Goal: Feedback & Contribution: Leave review/rating

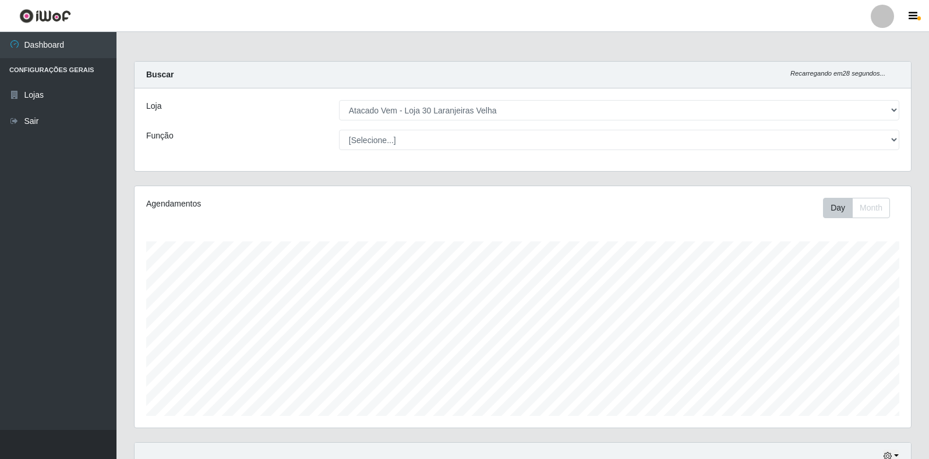
select select "495"
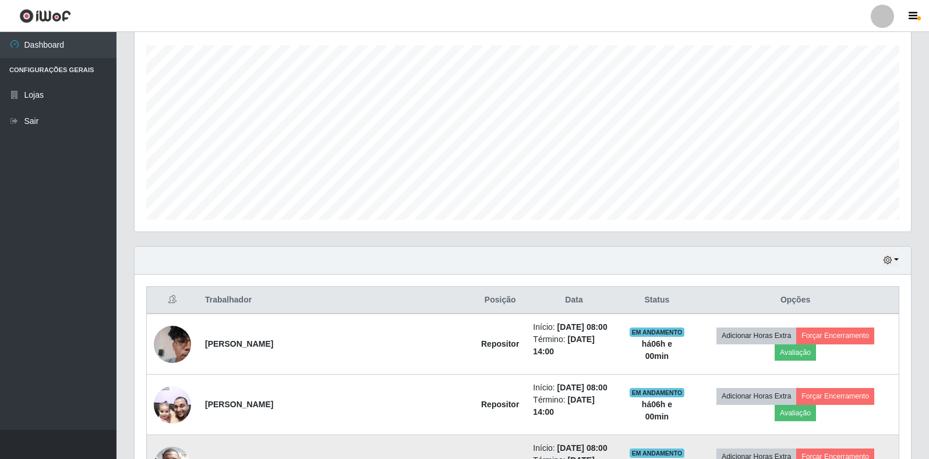
scroll to position [281, 0]
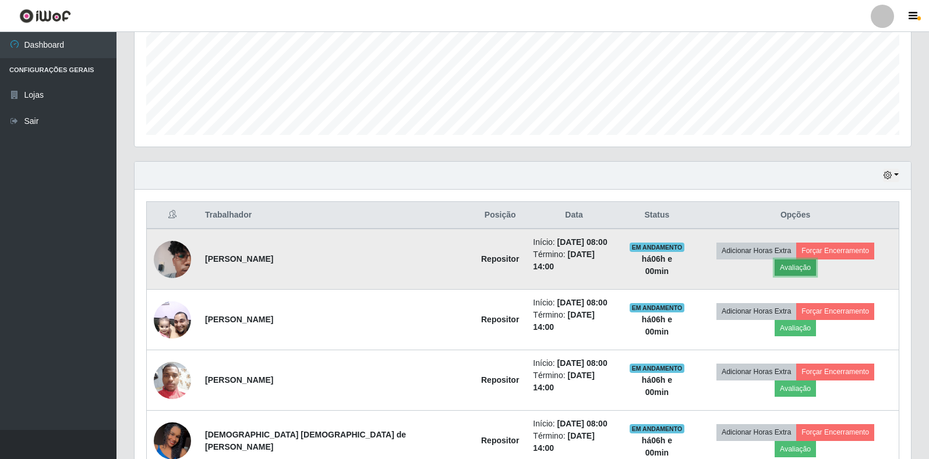
click at [816, 260] on button "Avaliação" at bounding box center [794, 268] width 41 height 16
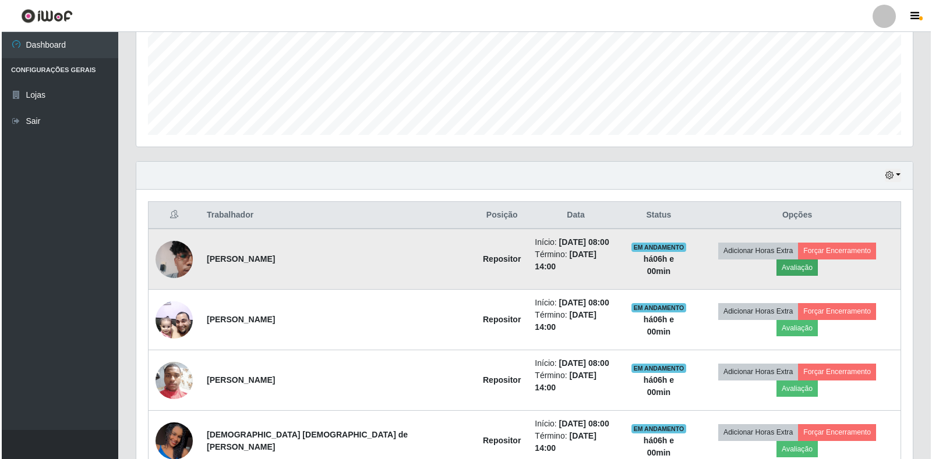
scroll to position [242, 769]
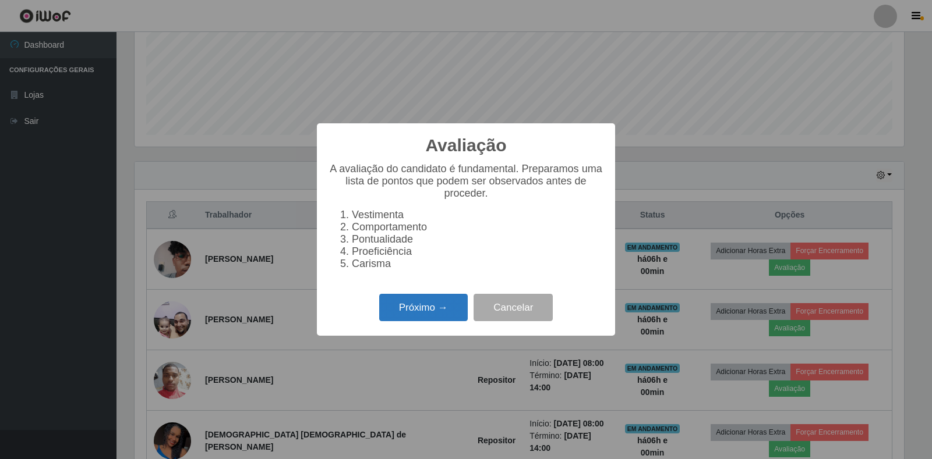
click at [413, 319] on button "Próximo →" at bounding box center [423, 307] width 89 height 27
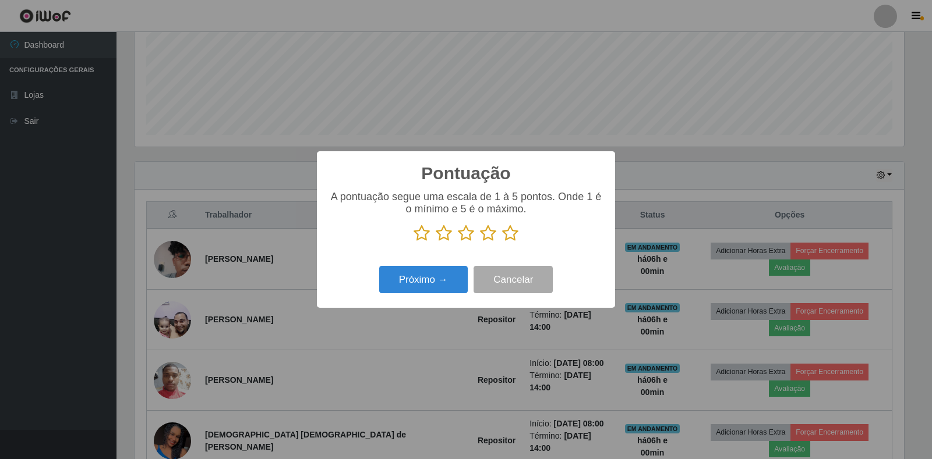
click at [513, 236] on icon at bounding box center [510, 233] width 16 height 17
click at [502, 242] on input "radio" at bounding box center [502, 242] width 0 height 0
click at [434, 279] on button "Próximo →" at bounding box center [423, 279] width 89 height 27
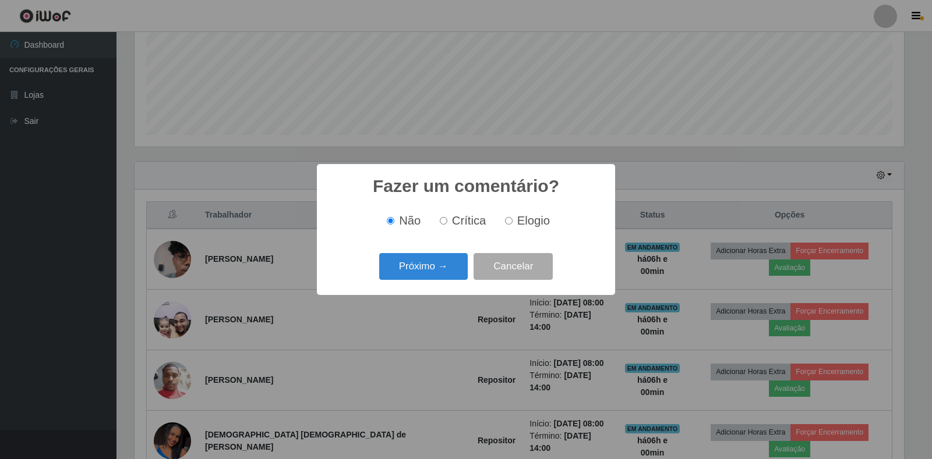
click at [434, 279] on button "Próximo →" at bounding box center [423, 266] width 89 height 27
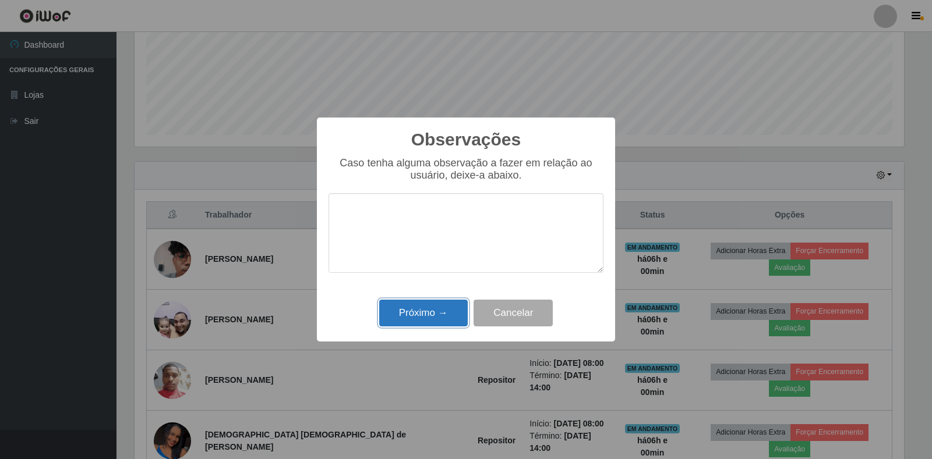
click at [421, 319] on button "Próximo →" at bounding box center [423, 313] width 89 height 27
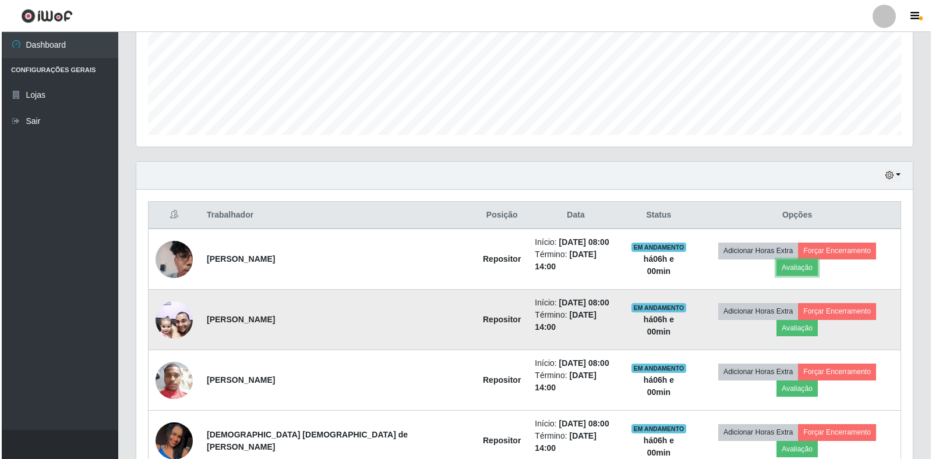
scroll to position [242, 776]
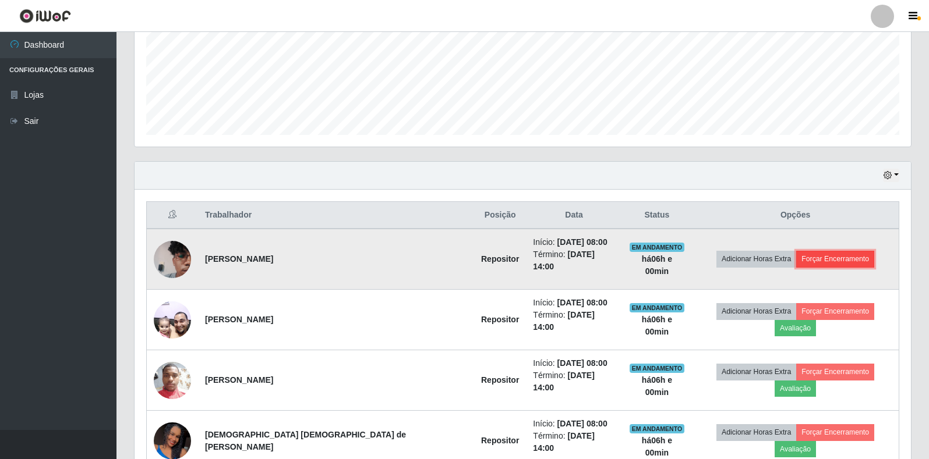
click at [816, 252] on button "Forçar Encerramento" at bounding box center [835, 259] width 78 height 16
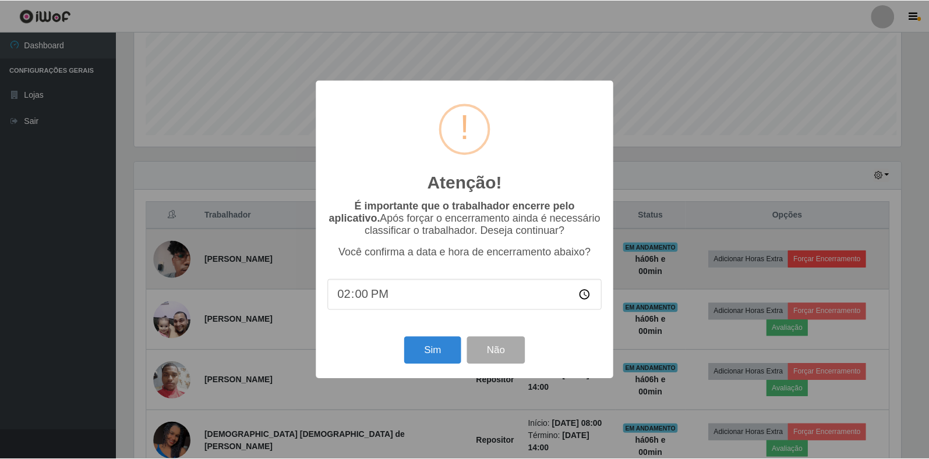
scroll to position [242, 769]
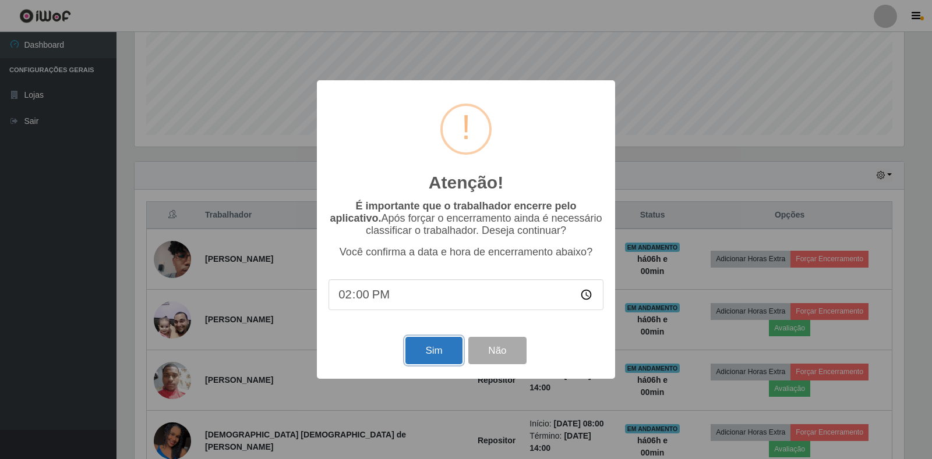
click at [437, 357] on button "Sim" at bounding box center [433, 350] width 56 height 27
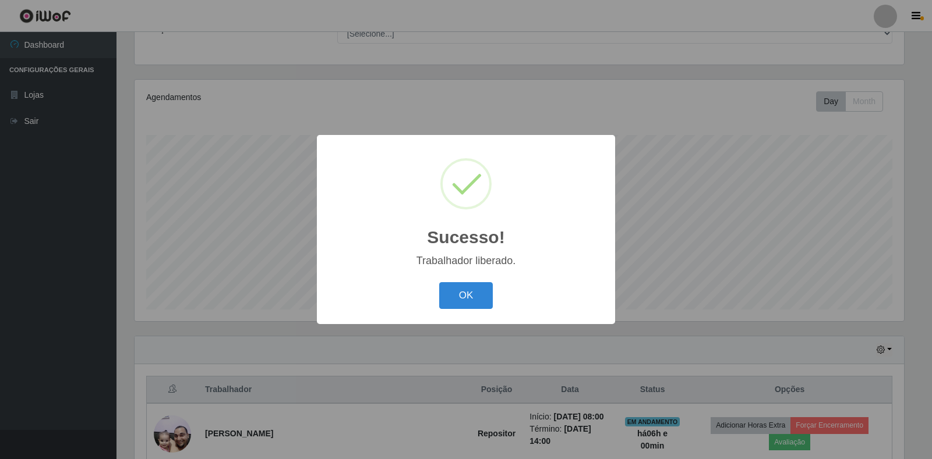
click at [475, 312] on div "OK Cancel" at bounding box center [465, 295] width 275 height 33
click at [465, 306] on button "OK" at bounding box center [466, 295] width 54 height 27
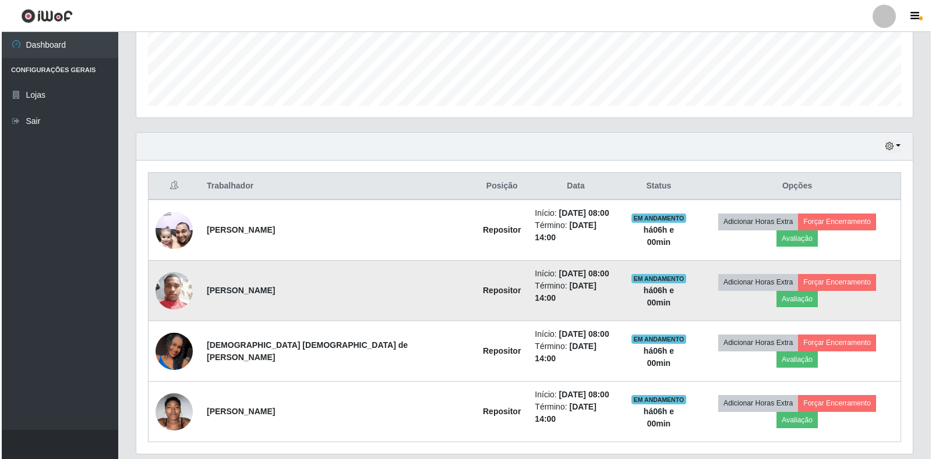
scroll to position [314, 0]
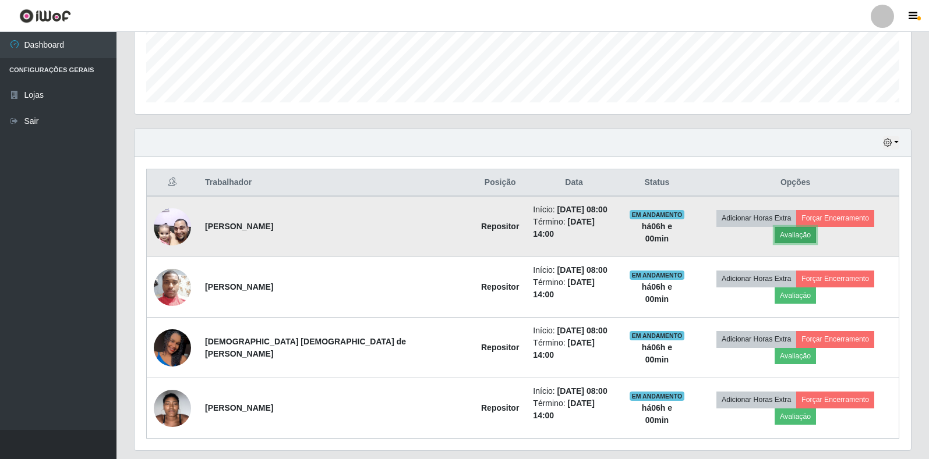
click at [816, 227] on button "Avaliação" at bounding box center [794, 235] width 41 height 16
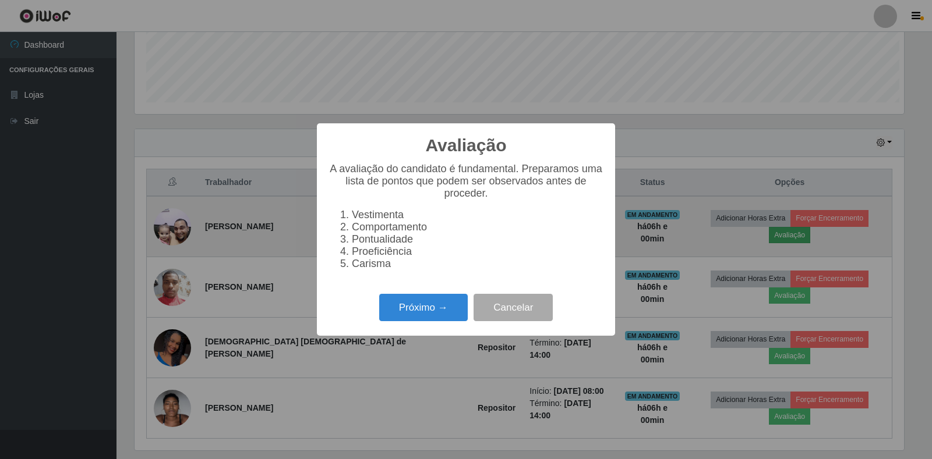
scroll to position [242, 769]
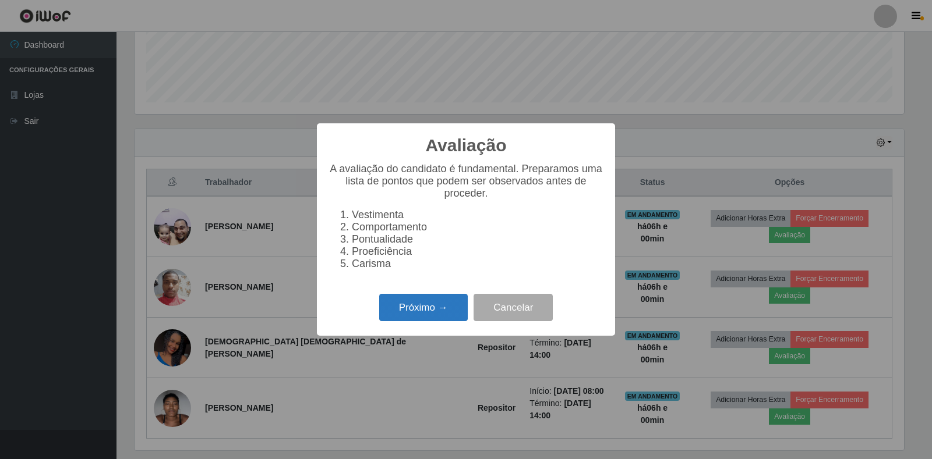
click at [418, 321] on button "Próximo →" at bounding box center [423, 307] width 89 height 27
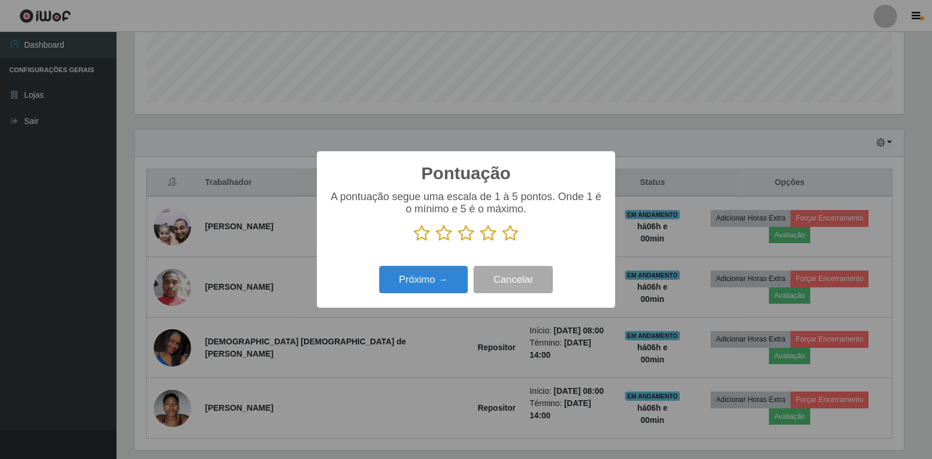
scroll to position [582078, 581550]
click at [515, 234] on icon at bounding box center [510, 233] width 16 height 17
click at [502, 242] on input "radio" at bounding box center [502, 242] width 0 height 0
click at [411, 281] on button "Próximo →" at bounding box center [423, 279] width 89 height 27
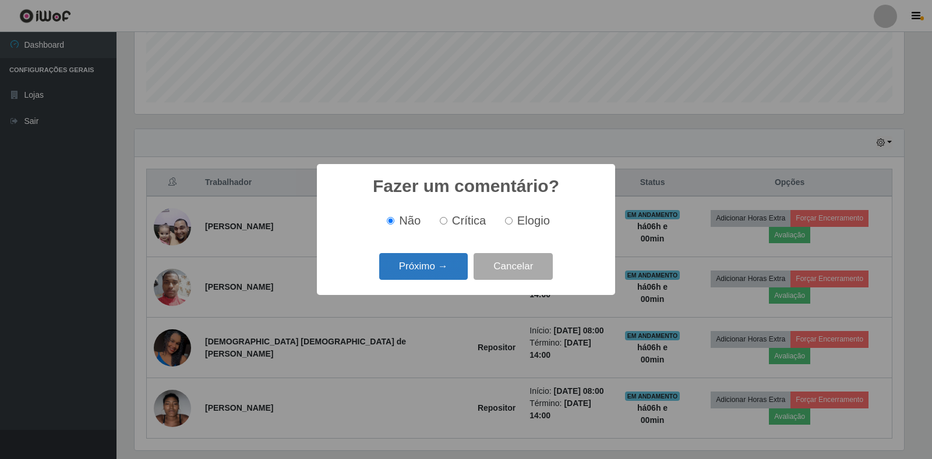
click at [413, 273] on button "Próximo →" at bounding box center [423, 266] width 89 height 27
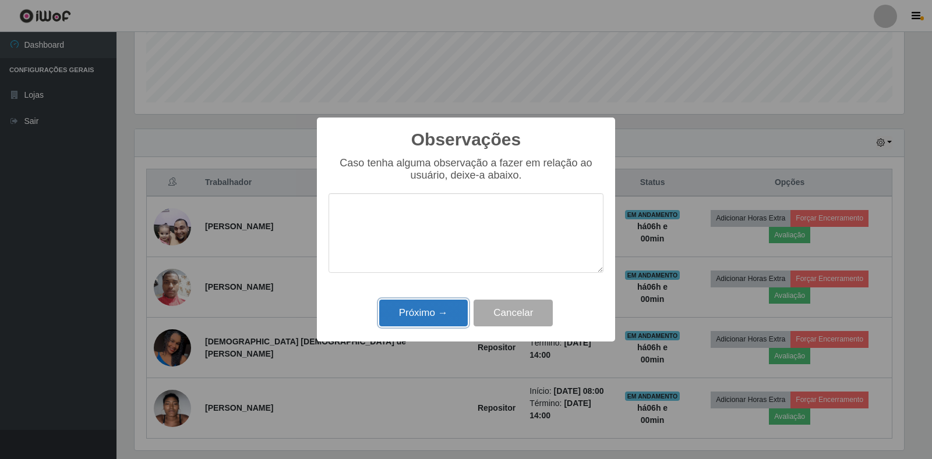
click at [413, 306] on button "Próximo →" at bounding box center [423, 313] width 89 height 27
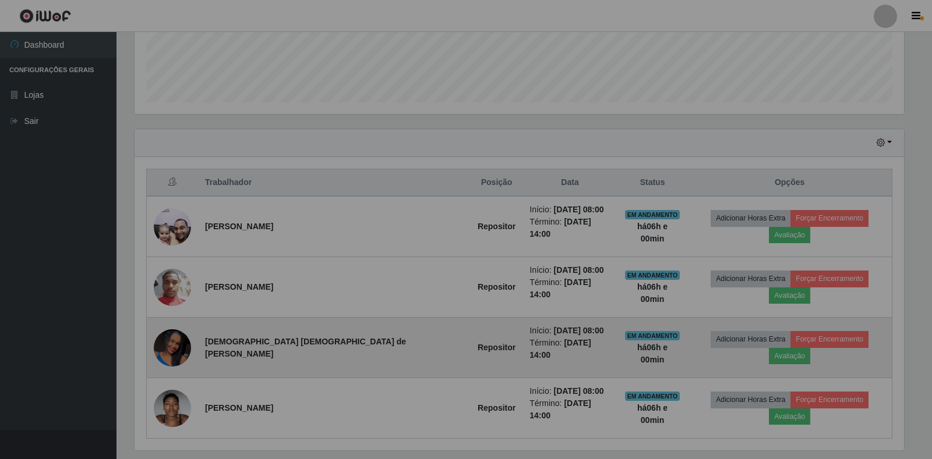
scroll to position [242, 776]
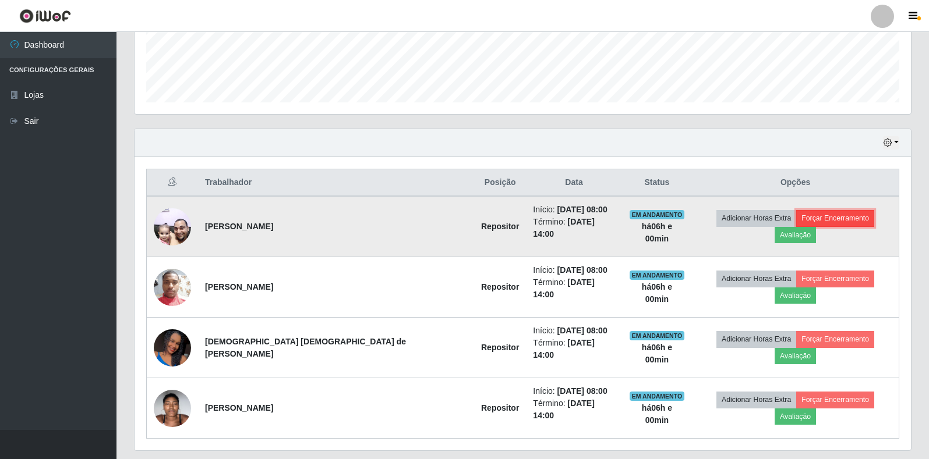
click at [797, 221] on button "Forçar Encerramento" at bounding box center [835, 218] width 78 height 16
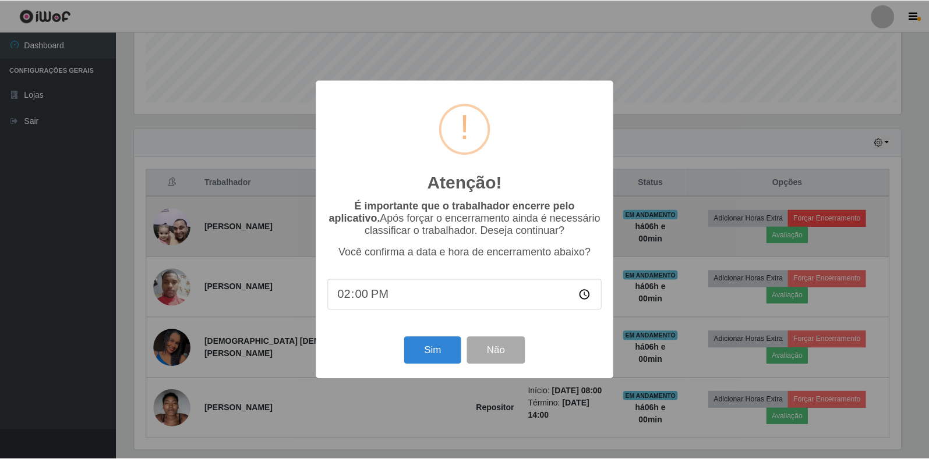
scroll to position [242, 769]
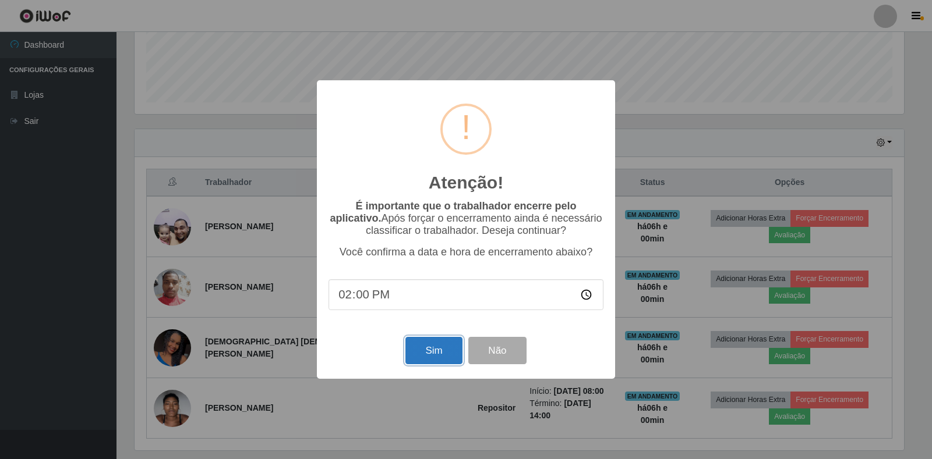
click at [441, 352] on button "Sim" at bounding box center [433, 350] width 56 height 27
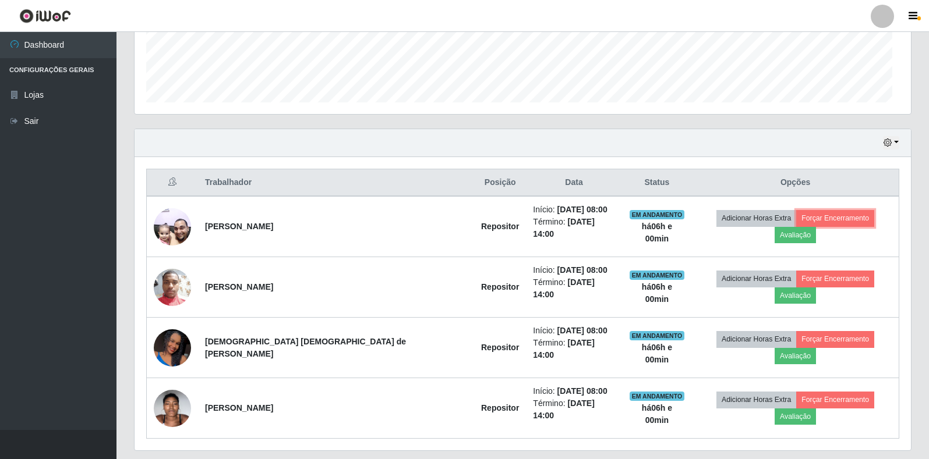
scroll to position [0, 0]
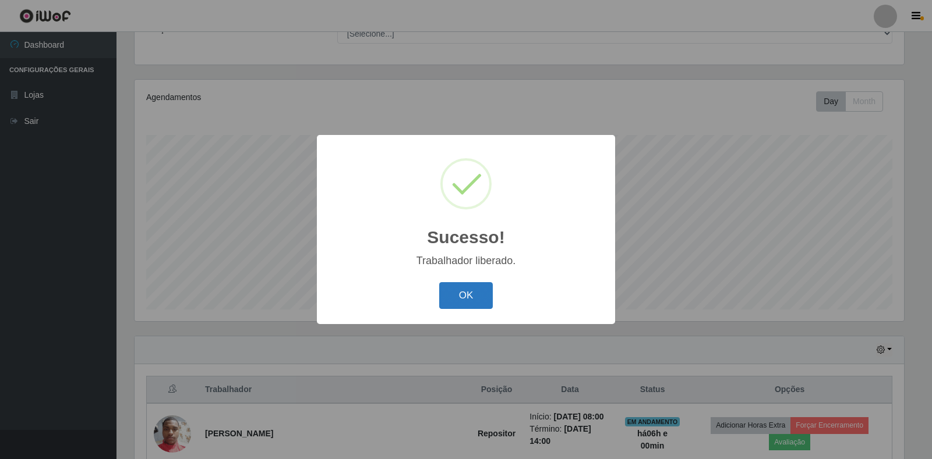
click at [485, 296] on button "OK" at bounding box center [466, 295] width 54 height 27
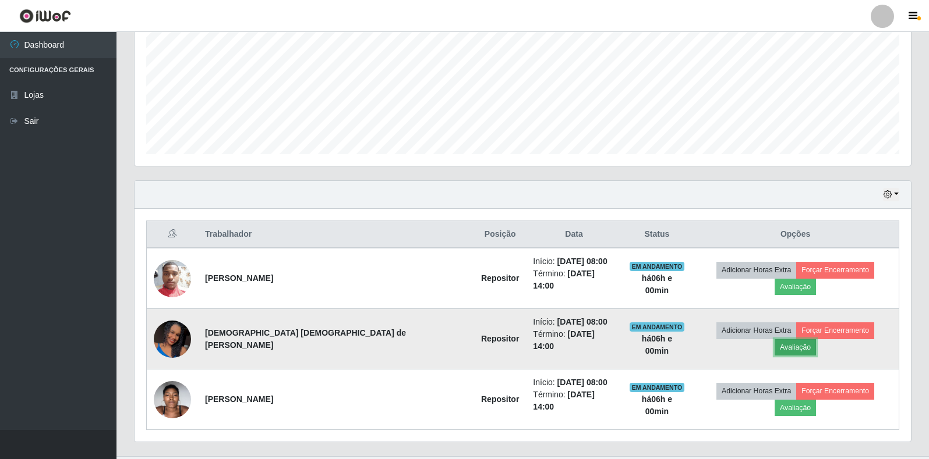
click at [816, 339] on button "Avaliação" at bounding box center [794, 347] width 41 height 16
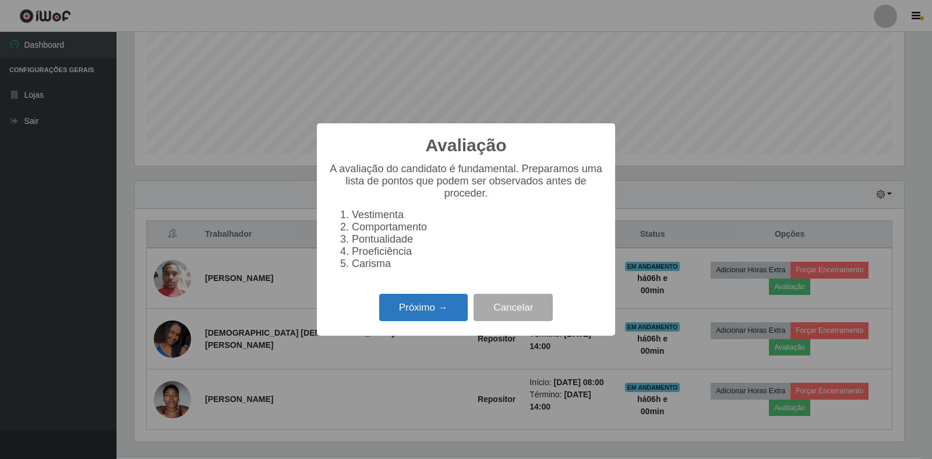
click at [439, 314] on button "Próximo →" at bounding box center [423, 307] width 89 height 27
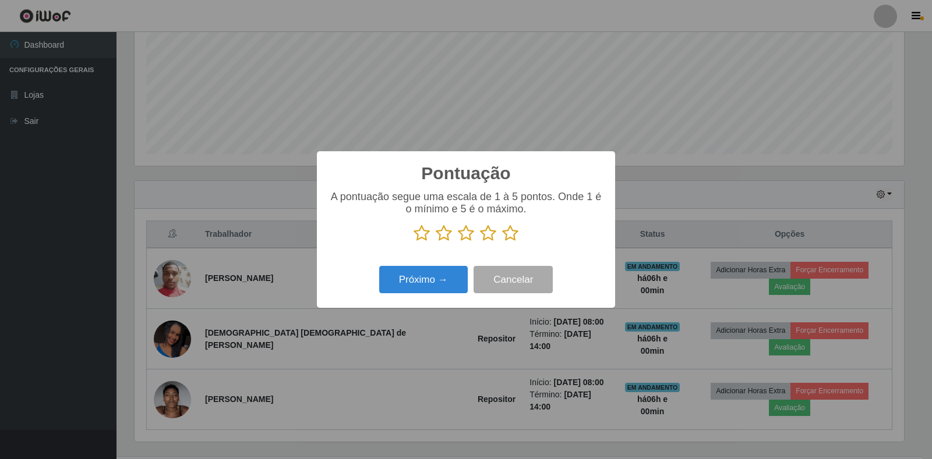
click at [505, 236] on icon at bounding box center [510, 233] width 16 height 17
click at [502, 242] on input "radio" at bounding box center [502, 242] width 0 height 0
click at [433, 279] on button "Próximo →" at bounding box center [423, 279] width 89 height 27
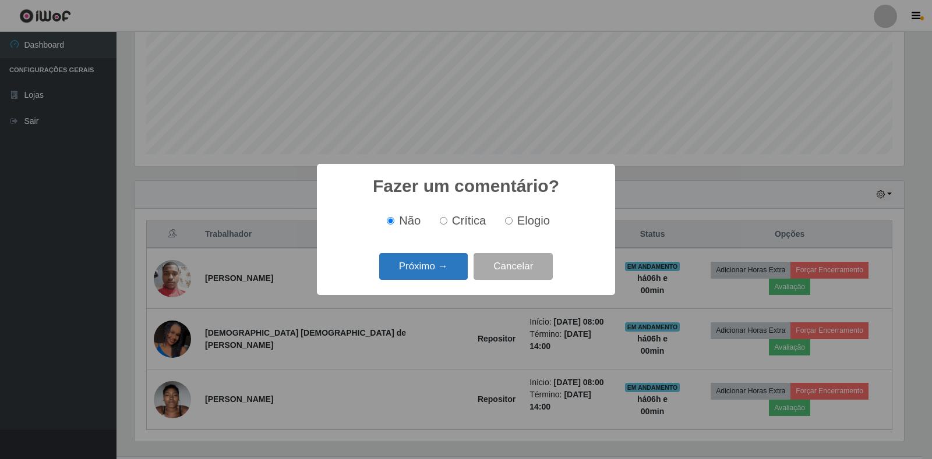
click at [414, 272] on button "Próximo →" at bounding box center [423, 266] width 89 height 27
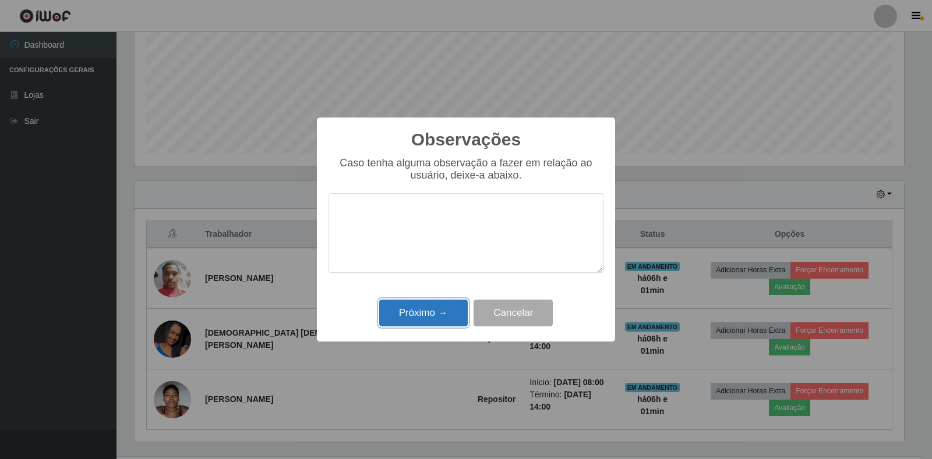
click at [428, 305] on button "Próximo →" at bounding box center [423, 313] width 89 height 27
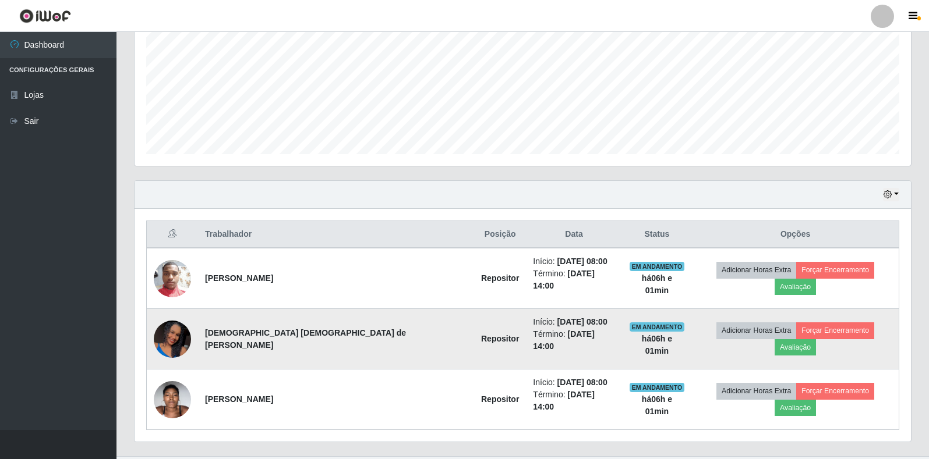
click at [771, 316] on td "Adicionar Horas Extra Forçar Encerramento Avaliação" at bounding box center [795, 339] width 207 height 61
click at [796, 323] on button "Forçar Encerramento" at bounding box center [835, 331] width 78 height 16
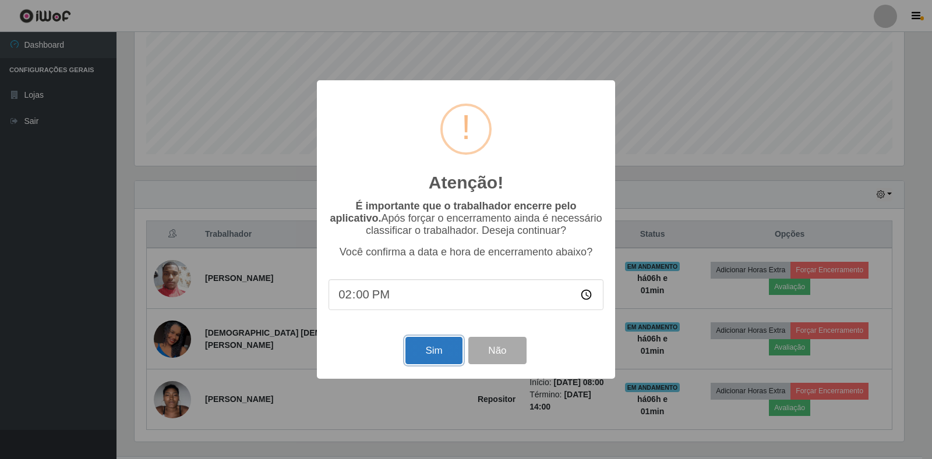
click at [441, 353] on button "Sim" at bounding box center [433, 350] width 56 height 27
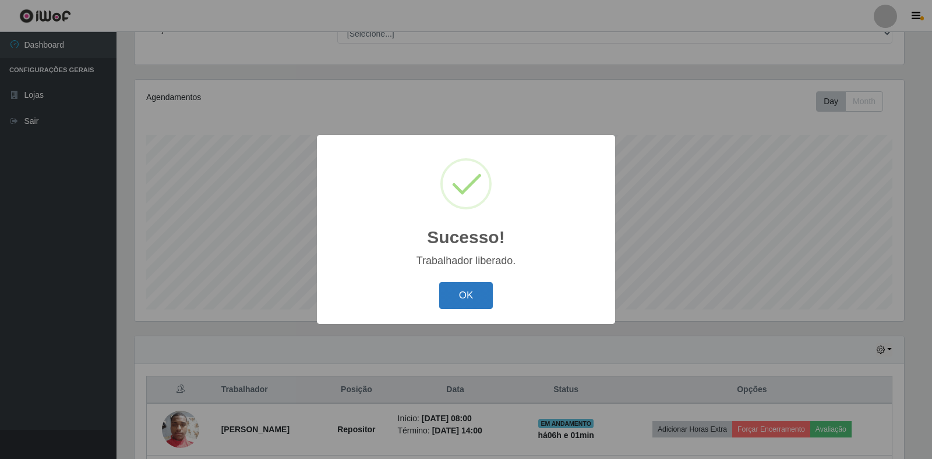
click at [447, 300] on button "OK" at bounding box center [466, 295] width 54 height 27
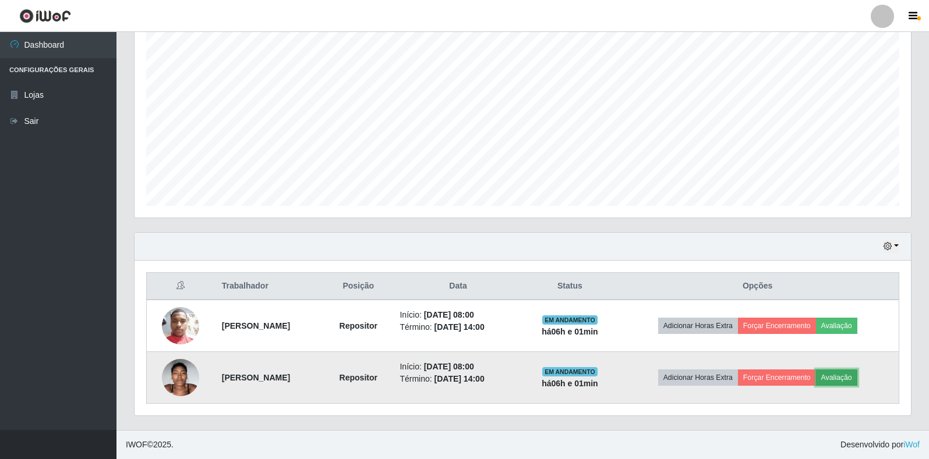
click at [839, 380] on button "Avaliação" at bounding box center [836, 378] width 41 height 16
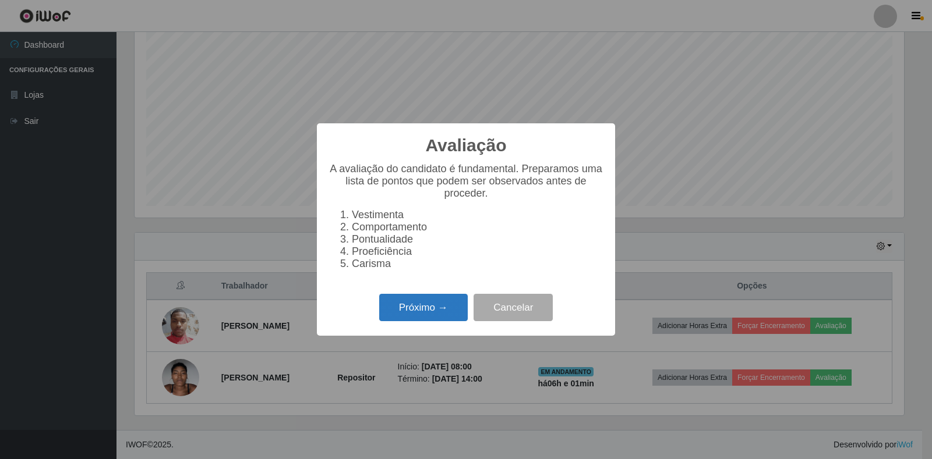
click at [440, 305] on button "Próximo →" at bounding box center [423, 307] width 89 height 27
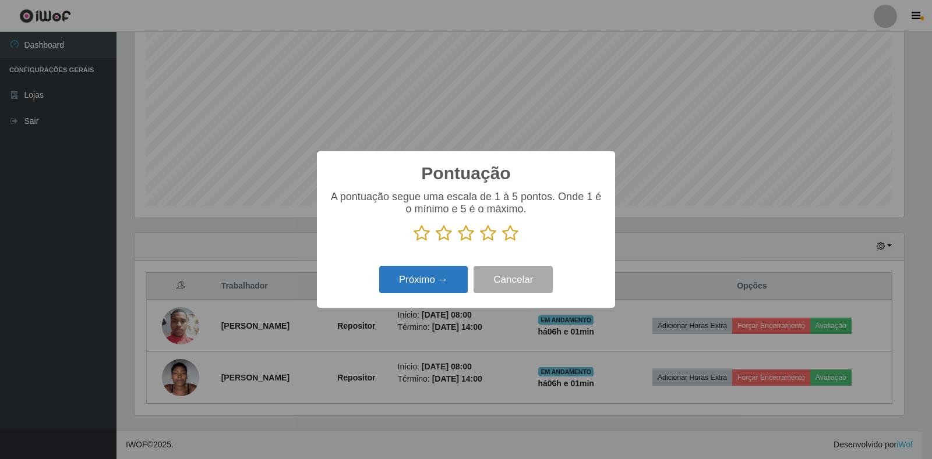
click at [442, 283] on button "Próximo →" at bounding box center [423, 279] width 89 height 27
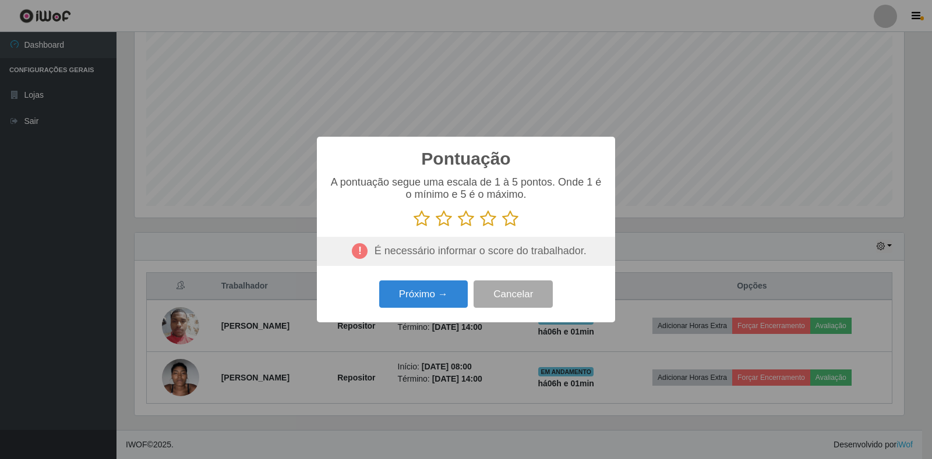
click at [508, 217] on icon at bounding box center [510, 218] width 16 height 17
click at [502, 228] on input "radio" at bounding box center [502, 228] width 0 height 0
click at [415, 298] on button "Próximo →" at bounding box center [423, 294] width 89 height 27
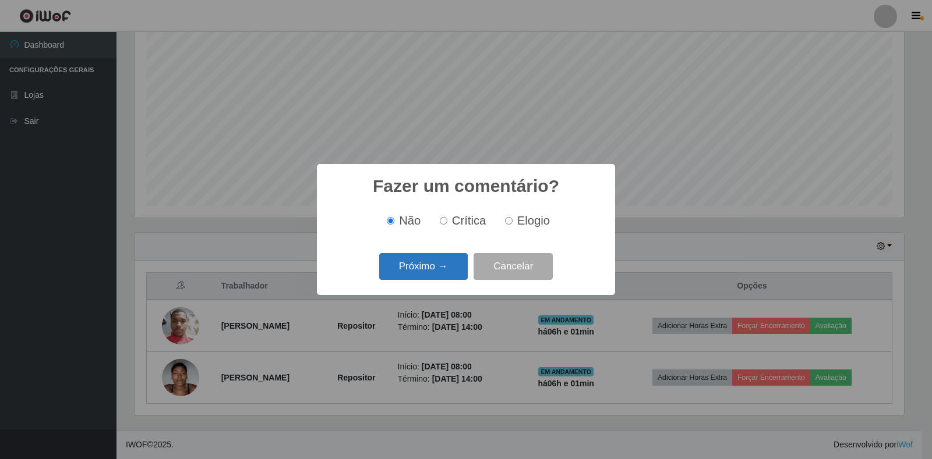
click at [420, 267] on button "Próximo →" at bounding box center [423, 266] width 89 height 27
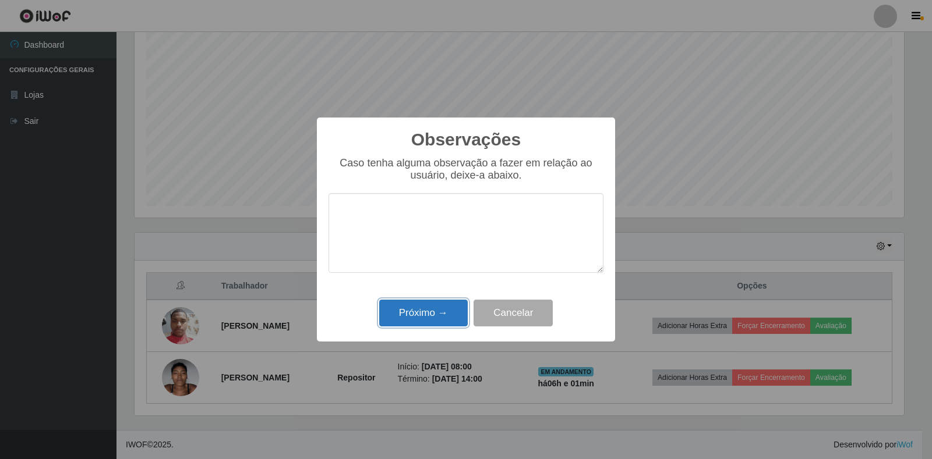
click at [412, 313] on button "Próximo →" at bounding box center [423, 313] width 89 height 27
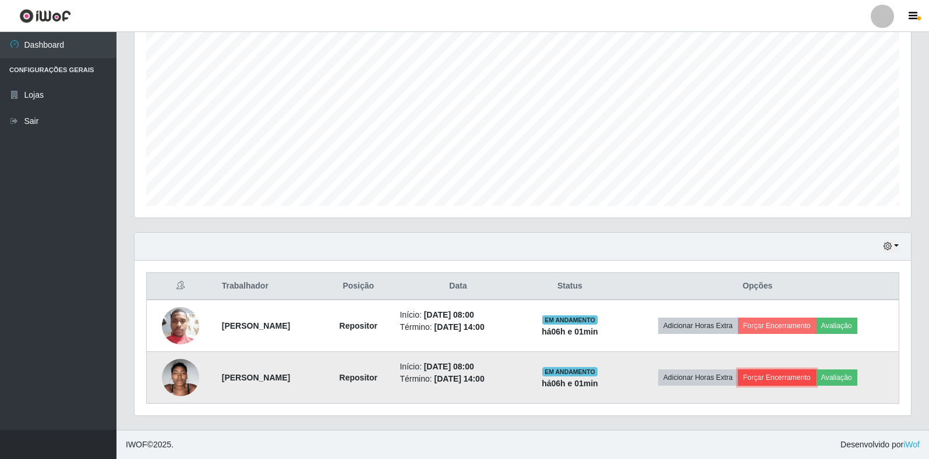
click at [775, 383] on button "Forçar Encerramento" at bounding box center [777, 378] width 78 height 16
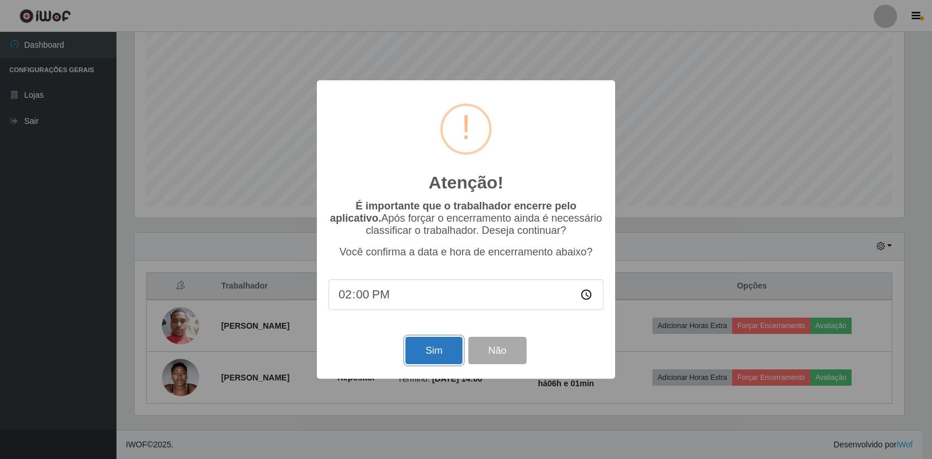
click at [452, 352] on button "Sim" at bounding box center [433, 350] width 56 height 27
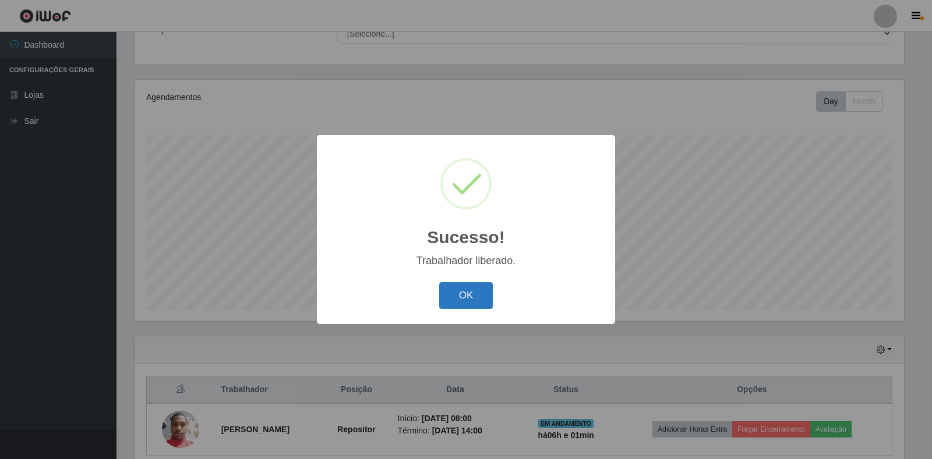
click at [456, 299] on button "OK" at bounding box center [466, 295] width 54 height 27
